Goal: Information Seeking & Learning: Compare options

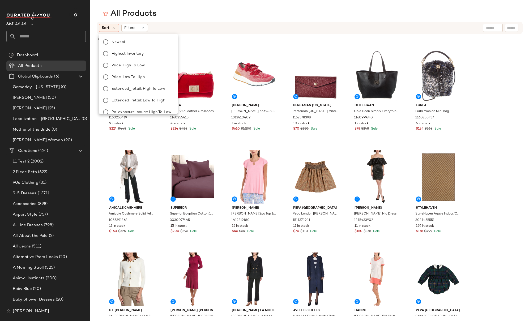
click at [261, 12] on div "All Products" at bounding box center [309, 13] width 438 height 11
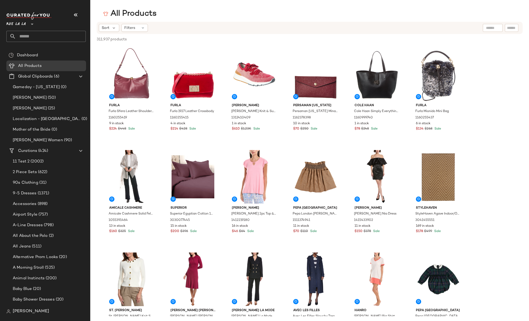
click at [14, 24] on span "Rue La La" at bounding box center [15, 23] width 19 height 10
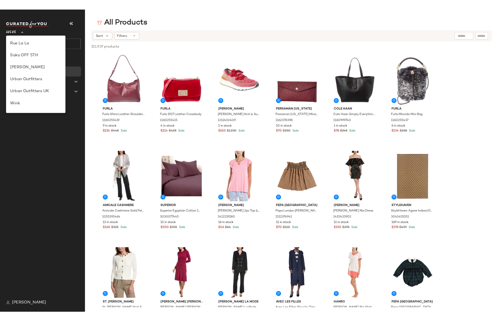
scroll to position [133, 0]
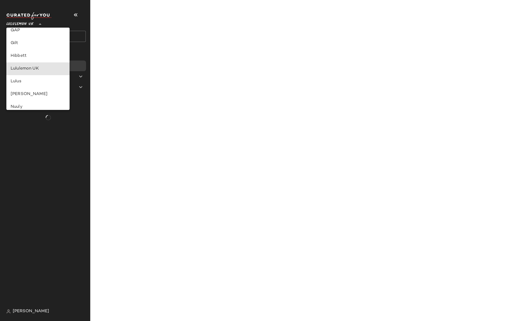
type input "**"
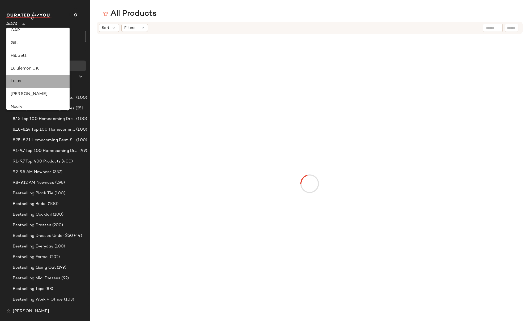
click at [25, 83] on div "Lulus" at bounding box center [38, 81] width 55 height 6
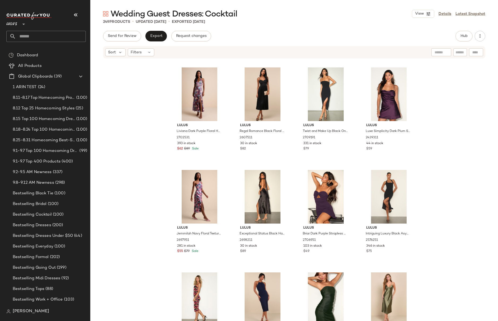
scroll to position [2579, 0]
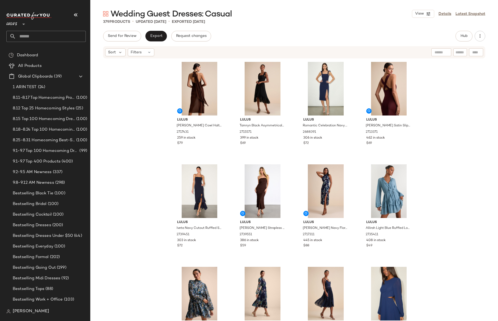
click at [156, 109] on div "Lulus Eshai Brown Cowl Halter Midi Dress 2717431 259 in stock $79 Lulus Tamryn …" at bounding box center [293, 198] width 407 height 278
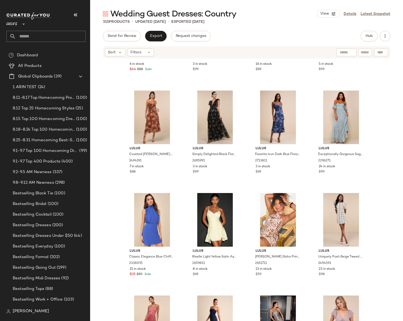
scroll to position [5521, 0]
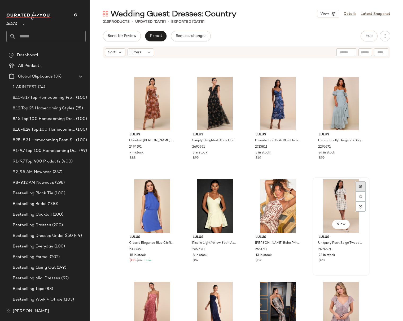
click at [361, 188] on div at bounding box center [361, 186] width 10 height 10
click at [350, 257] on div "23 in stock" at bounding box center [341, 255] width 45 height 5
click at [384, 153] on div "Lulus Lovely Statement Light Brown Floral Organza Tie-Back Midi Dress 2255256 6…" at bounding box center [246, 198] width 313 height 278
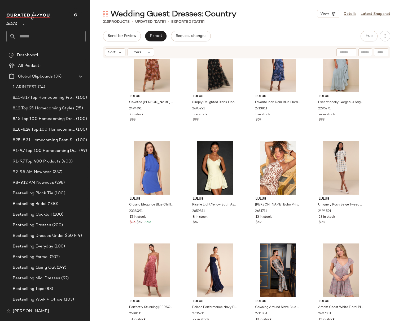
scroll to position [5569, 0]
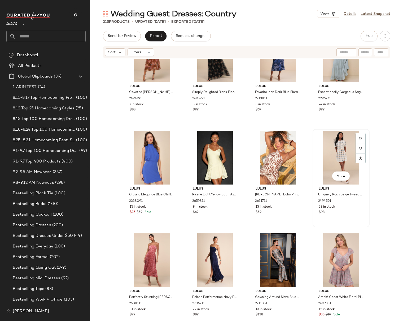
click at [356, 211] on div "$98" at bounding box center [341, 212] width 45 height 5
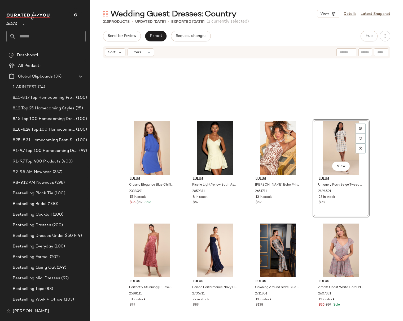
scroll to position [5577, 0]
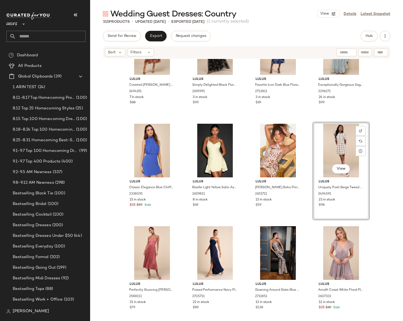
click at [353, 207] on div "View Lulus Uniquely Posh Beige Tweed Sequin Lurex Short Sleeve Mini Dress 24945…" at bounding box center [341, 171] width 57 height 98
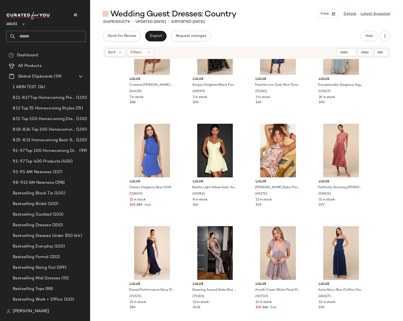
click at [376, 177] on div "Lulus Coveted Grace Brown Velvet Burnout Bustier Midi Dress 2494191 7 in stock …" at bounding box center [246, 198] width 313 height 278
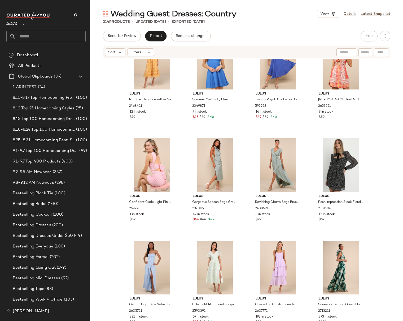
scroll to position [6197, 0]
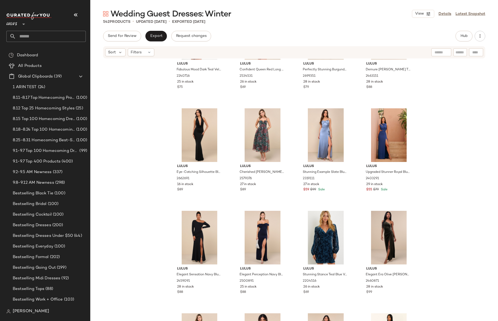
scroll to position [11506, 0]
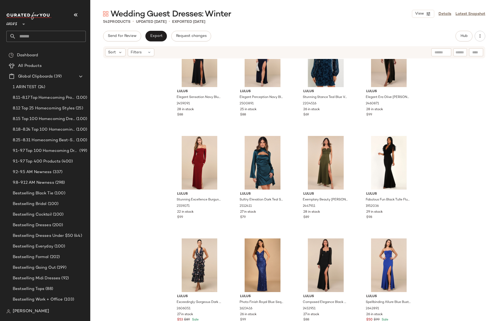
click at [475, 226] on div "Lulus Elegant Sensation Navy Blue Asymmetrical Pleated Maxi Dress 2459091 28 in…" at bounding box center [293, 198] width 407 height 278
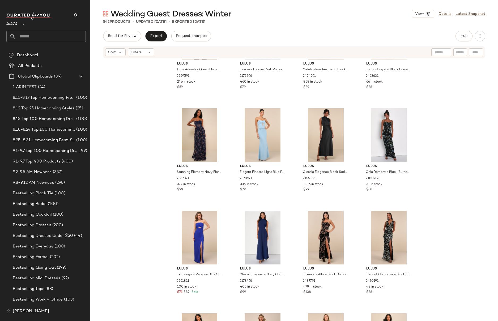
scroll to position [8148, 0]
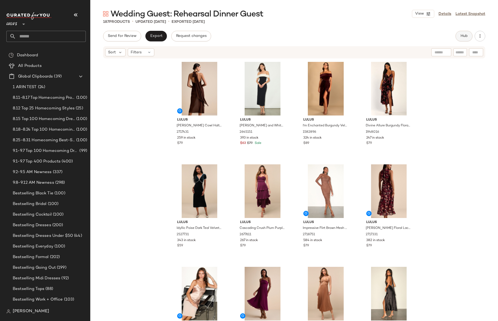
click at [462, 36] on span "Hub" at bounding box center [463, 36] width 7 height 4
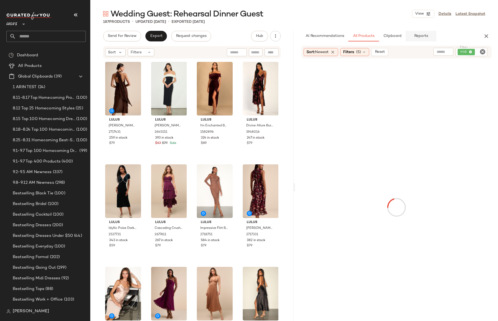
click at [414, 38] on button "Reports" at bounding box center [420, 36] width 31 height 11
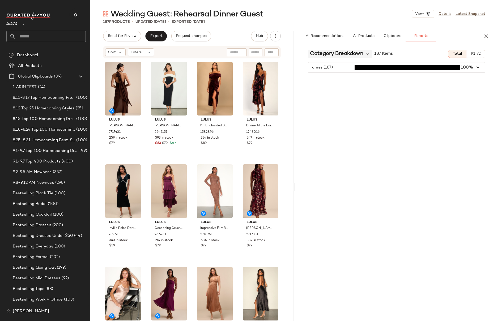
click at [332, 54] on span "Category Breakdown" at bounding box center [336, 54] width 53 height 8
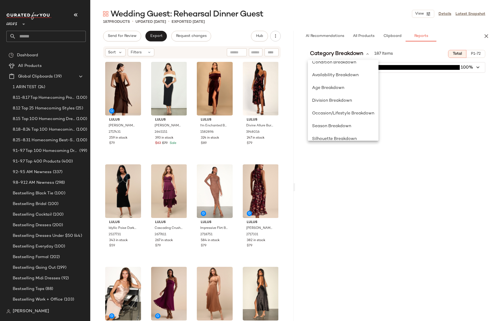
scroll to position [59, 0]
click at [339, 127] on div "Season Breakdown" at bounding box center [343, 125] width 62 height 6
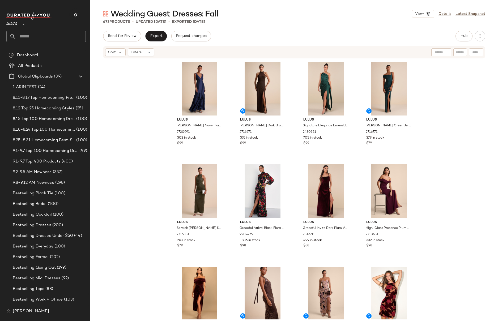
click at [445, 145] on div "Lulus Deluca Navy Floral Sleeveless Ruffled Maxi Dress 2720991 302 in stock $99…" at bounding box center [293, 189] width 407 height 260
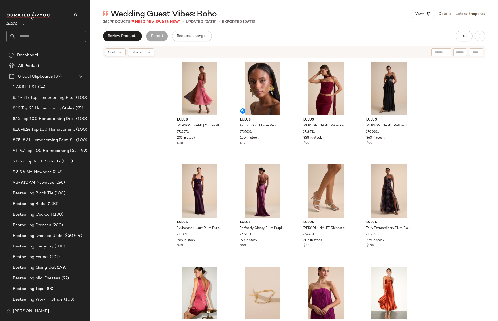
click at [145, 137] on div "Lulus [PERSON_NAME] Ombre Pleated Lace-Up Midi Dress 2712971 231 in stock $88 L…" at bounding box center [293, 189] width 407 height 260
click at [217, 67] on div at bounding box center [219, 69] width 10 height 10
click at [153, 136] on div "Lulus [PERSON_NAME] Ombre Pleated Lace-Up Midi Dress 2712971 231 in stock $88 L…" at bounding box center [293, 189] width 407 height 260
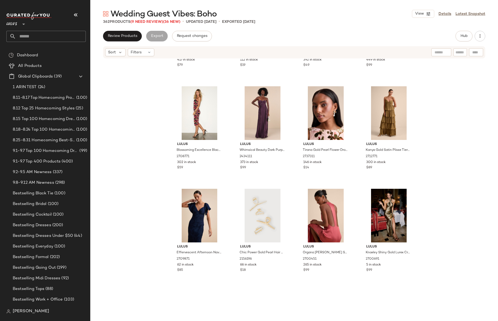
scroll to position [718, 0]
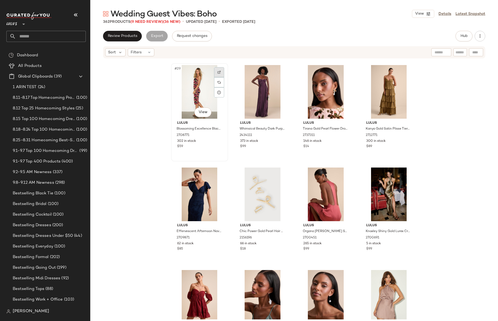
click at [219, 71] on div at bounding box center [219, 72] width 10 height 10
click at [435, 140] on div "Lulus Oriana Dark Green Floral Satin Strapless Midi Dress 2704191 417 in stock …" at bounding box center [293, 189] width 407 height 260
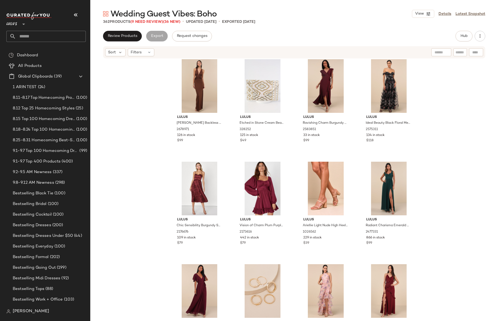
scroll to position [968, 0]
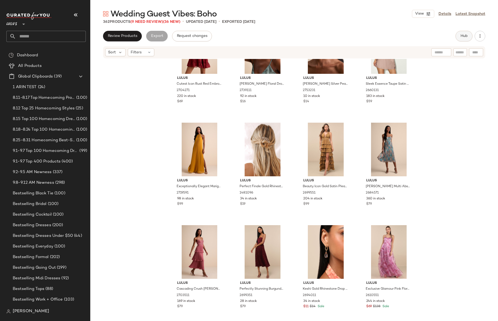
click at [467, 35] on button "Hub" at bounding box center [463, 36] width 17 height 11
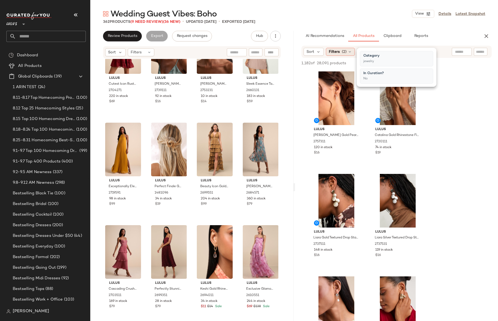
click at [343, 51] on span "(2)" at bounding box center [344, 52] width 5 height 6
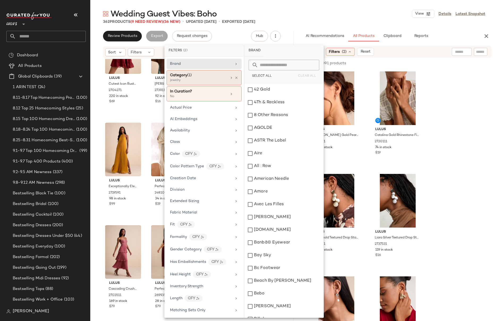
click at [222, 78] on div "jewelry" at bounding box center [196, 80] width 53 height 5
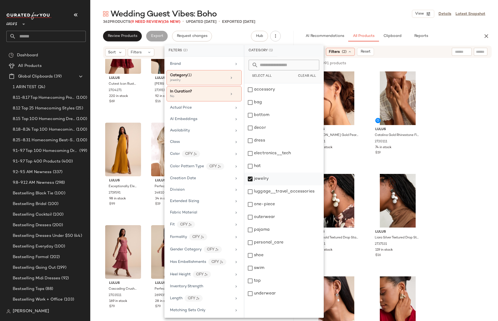
click at [247, 179] on div "jewelry" at bounding box center [283, 179] width 79 height 13
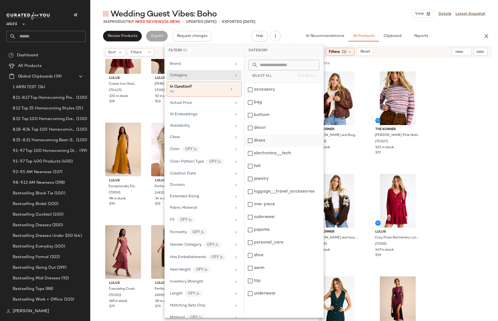
click at [249, 140] on div "dress" at bounding box center [283, 140] width 79 height 13
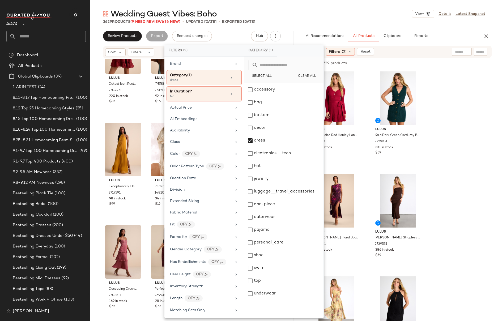
click at [399, 51] on div "Sort Filters (2) Reset" at bounding box center [361, 52] width 117 height 8
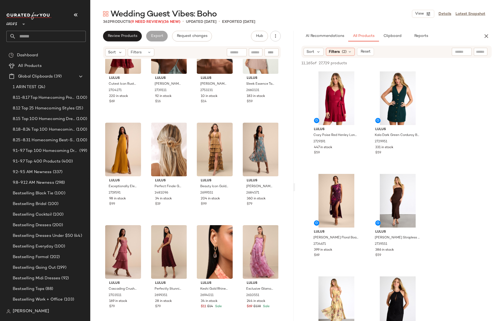
click at [463, 52] on div at bounding box center [461, 52] width 20 height 8
type input "**********"
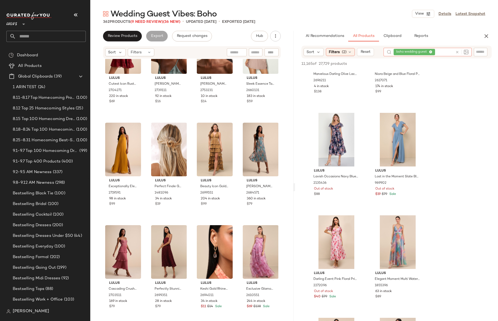
scroll to position [3824, 0]
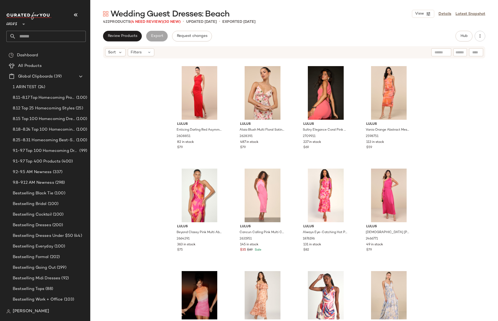
scroll to position [889, 0]
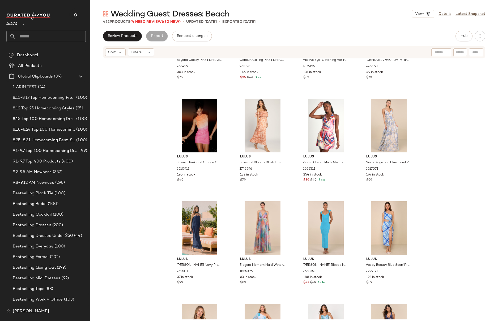
click at [437, 175] on div "Lulus Beyond Classy Pink Multi Abstract Print Satin Halter Midi Dress 2664291 3…" at bounding box center [293, 189] width 407 height 260
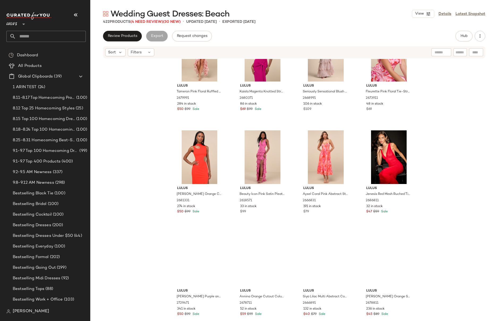
scroll to position [3278, 0]
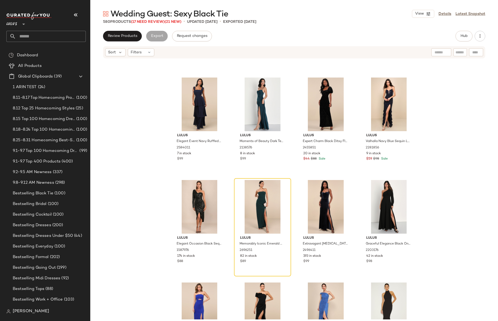
scroll to position [2625, 0]
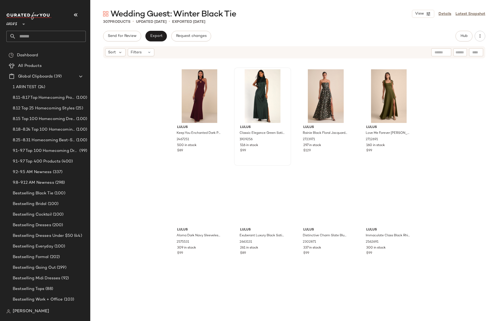
scroll to position [1649, 0]
